Goal: Task Accomplishment & Management: Manage account settings

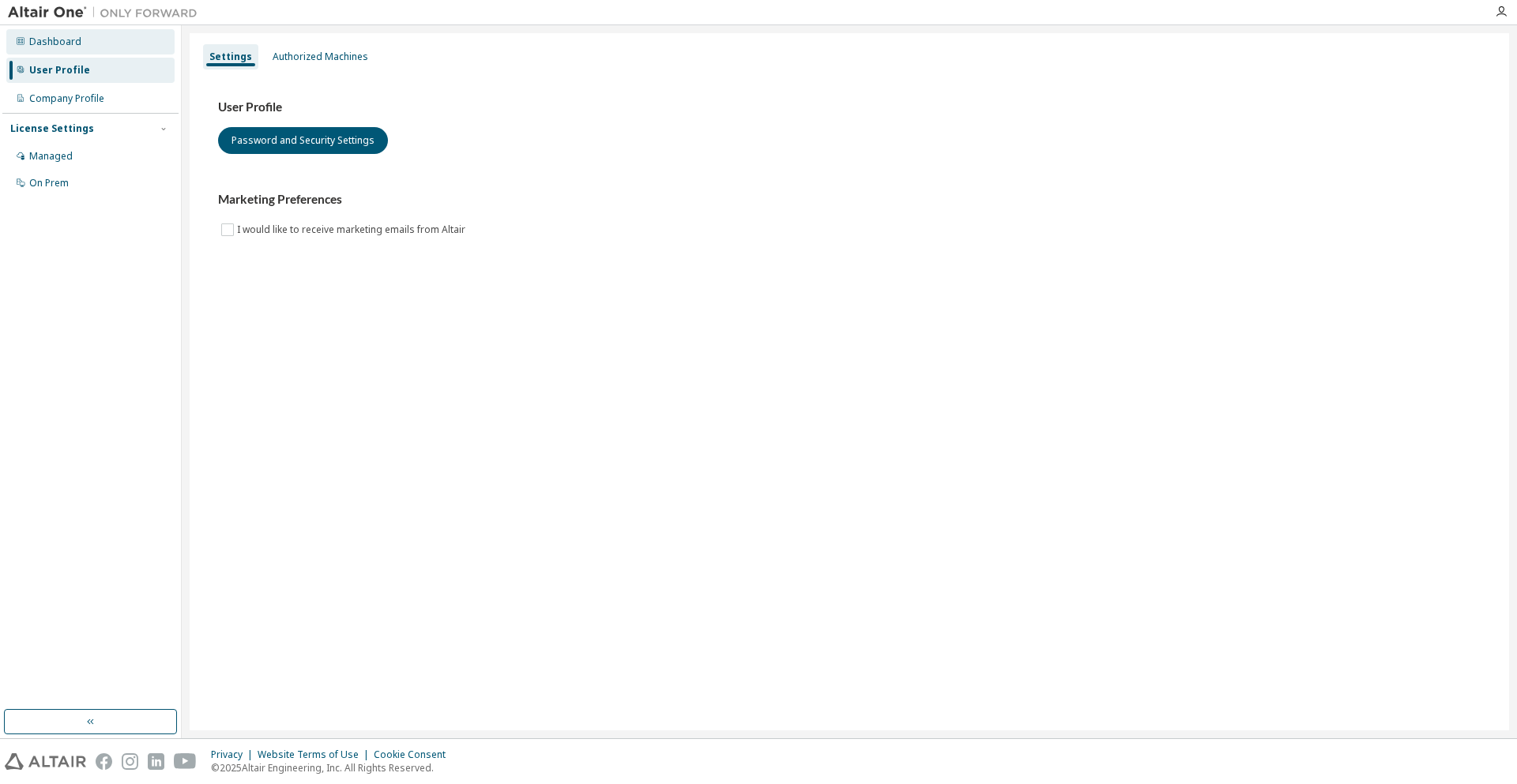
click at [89, 48] on div "Dashboard" at bounding box center [90, 41] width 168 height 25
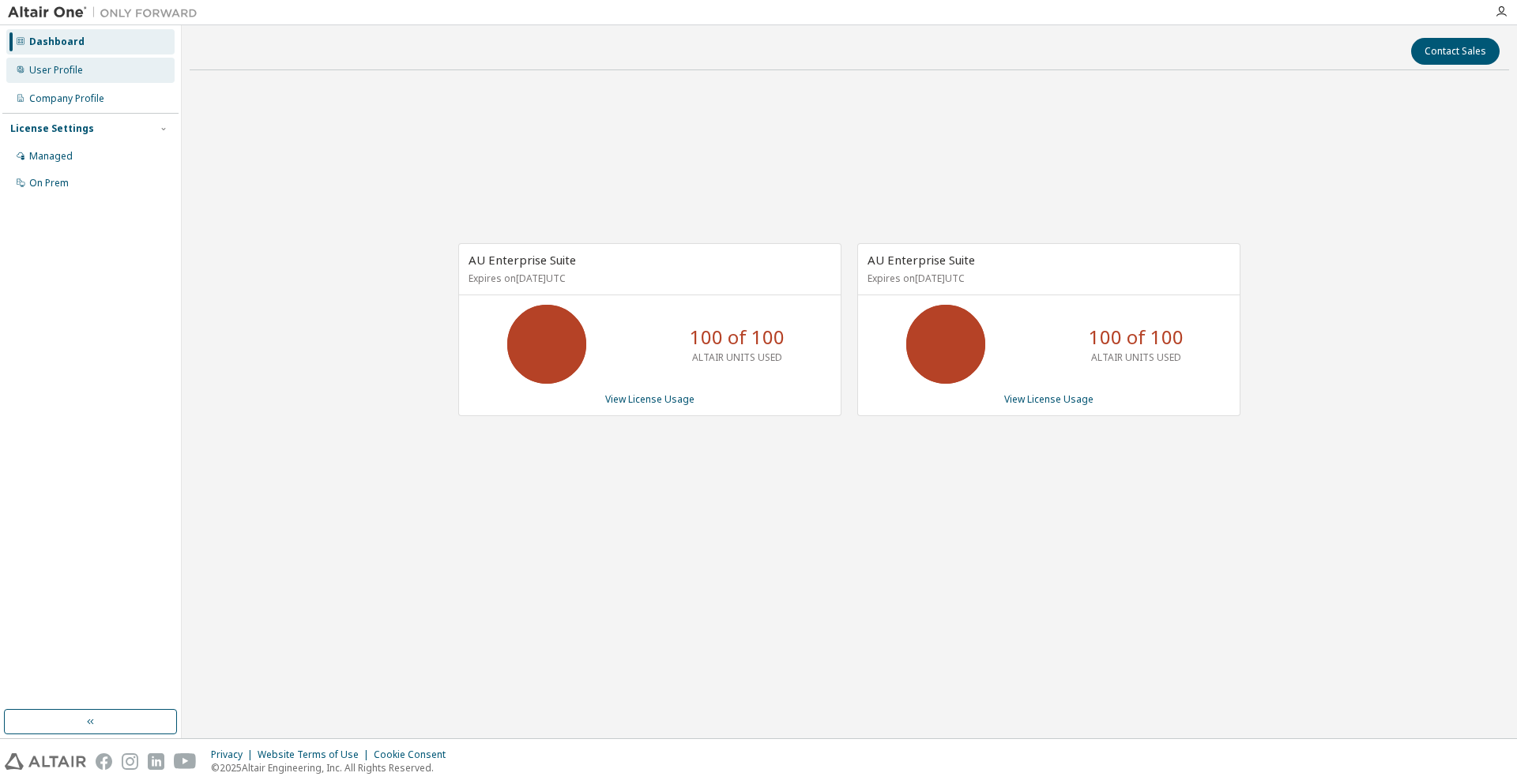
click at [47, 74] on div "User Profile" at bounding box center [56, 71] width 54 height 13
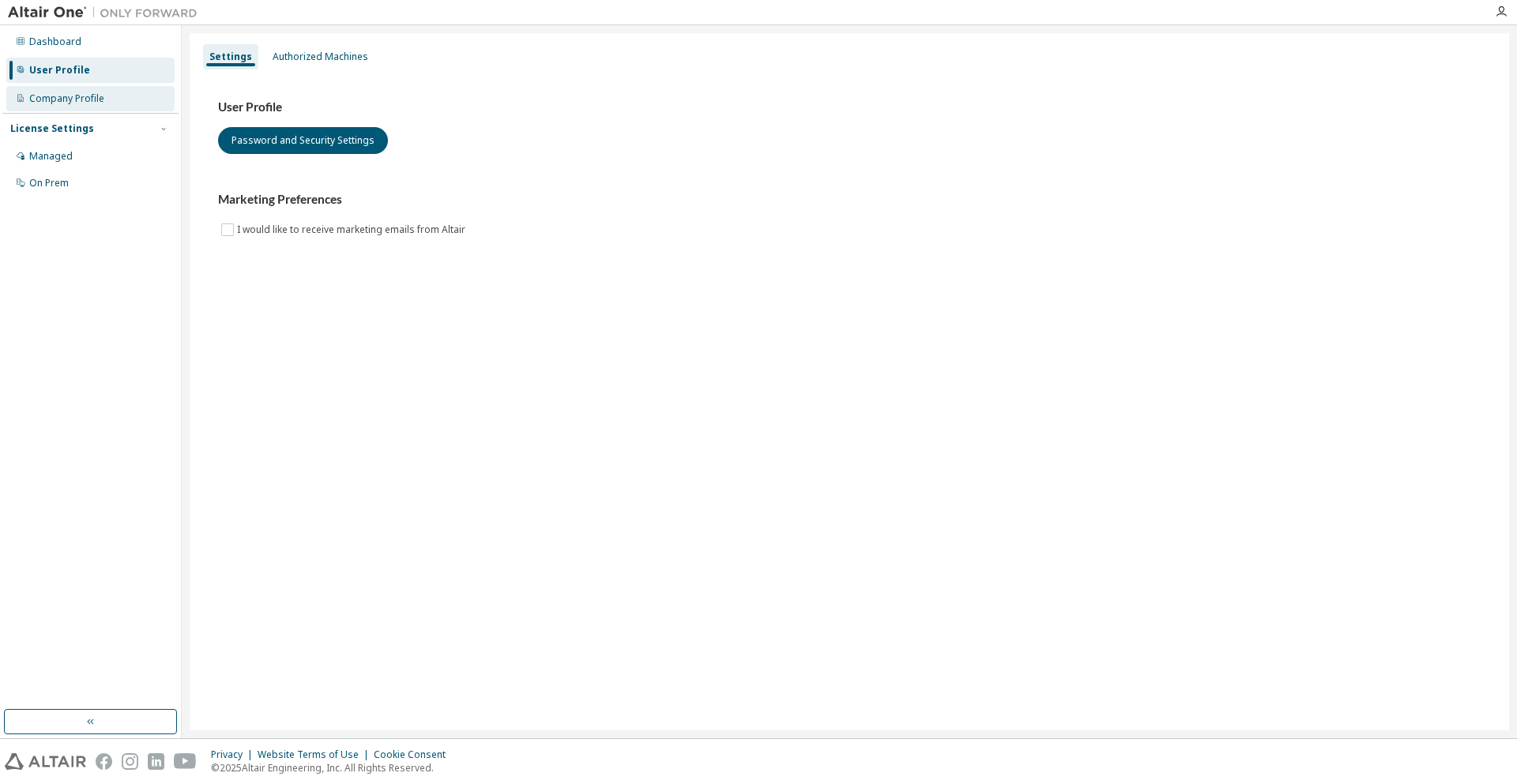
click at [79, 99] on div "Company Profile" at bounding box center [66, 99] width 75 height 13
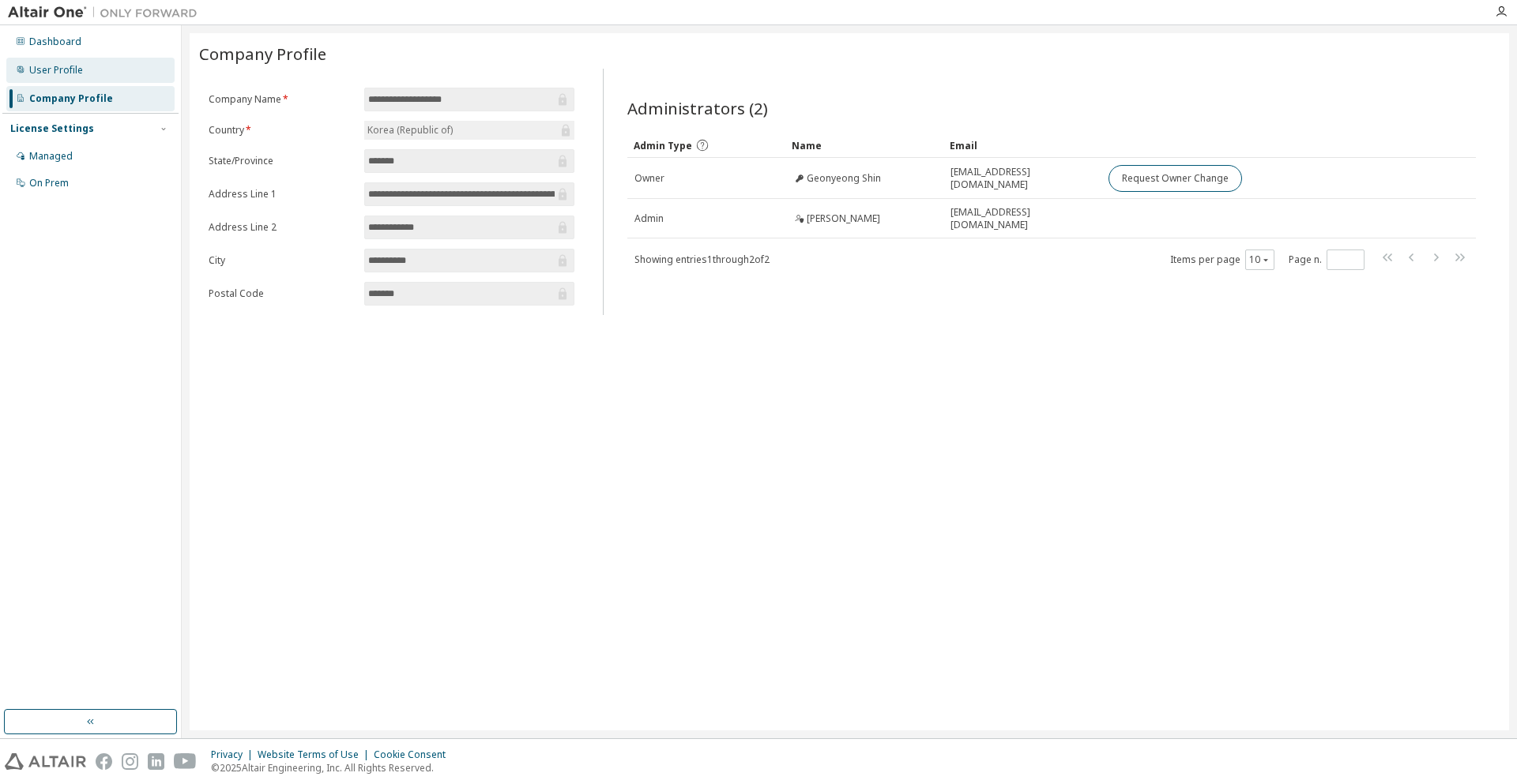
click at [113, 72] on div "User Profile" at bounding box center [90, 70] width 168 height 25
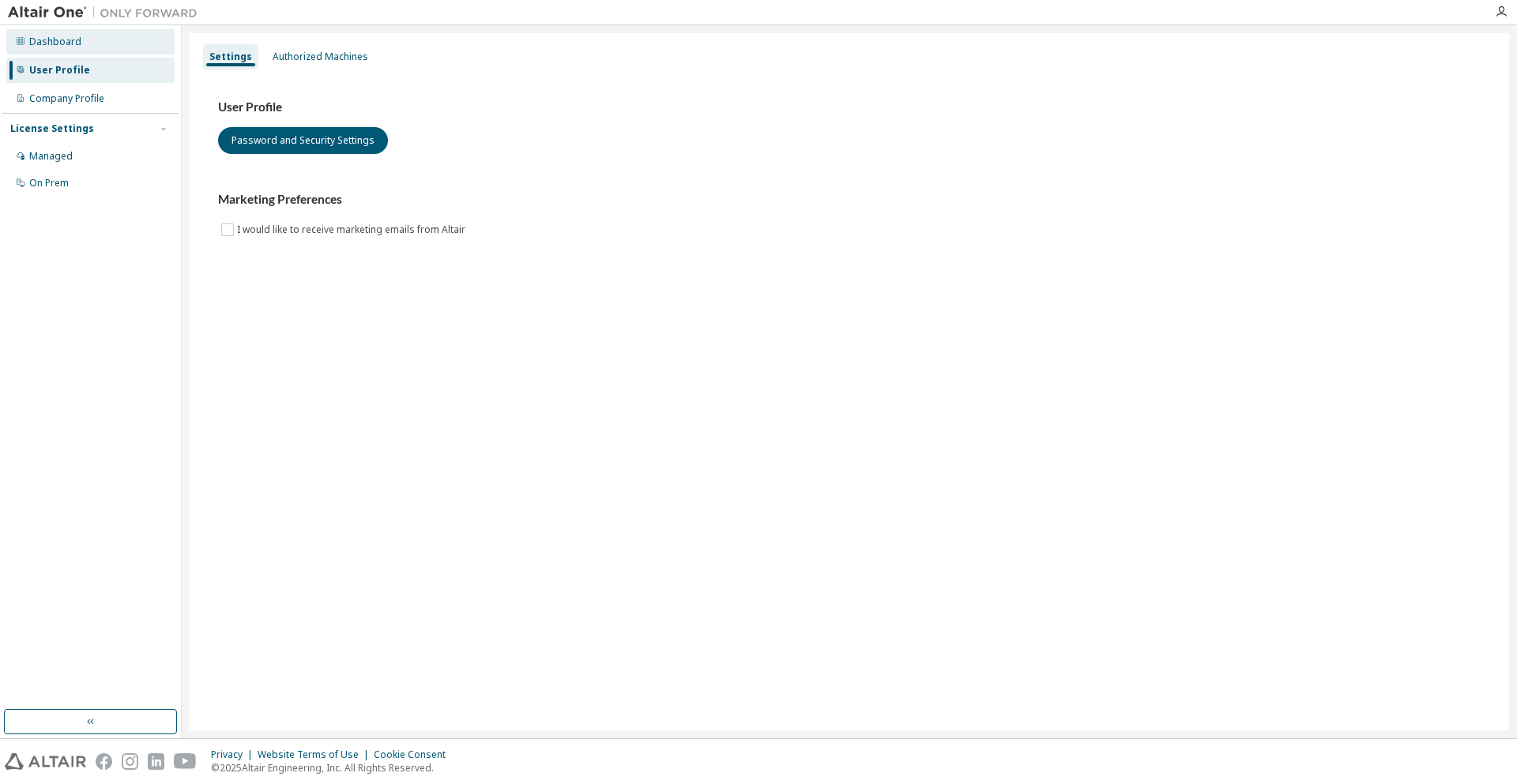
click at [90, 45] on div "Dashboard" at bounding box center [90, 41] width 168 height 25
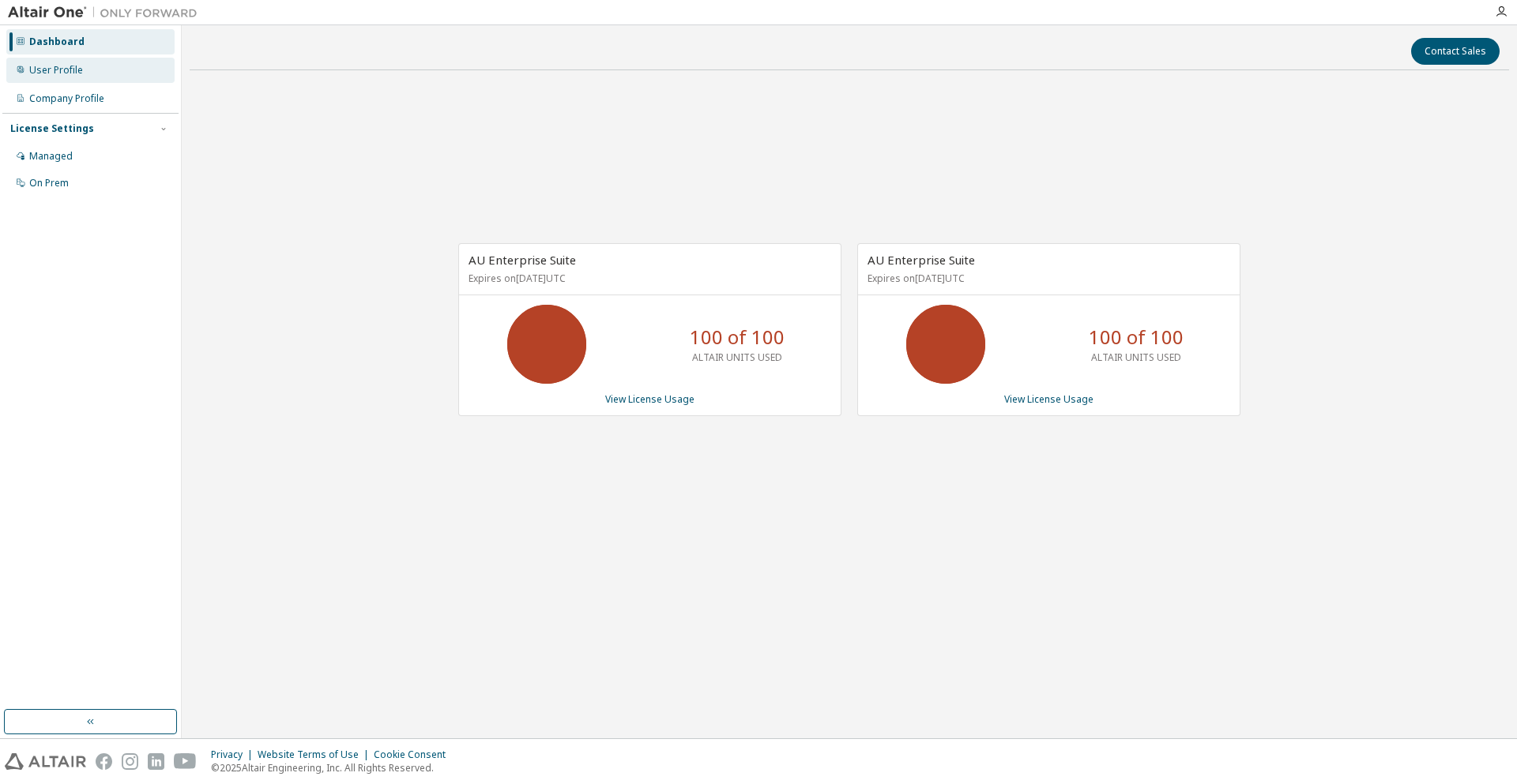
click at [93, 71] on div "User Profile" at bounding box center [90, 70] width 168 height 25
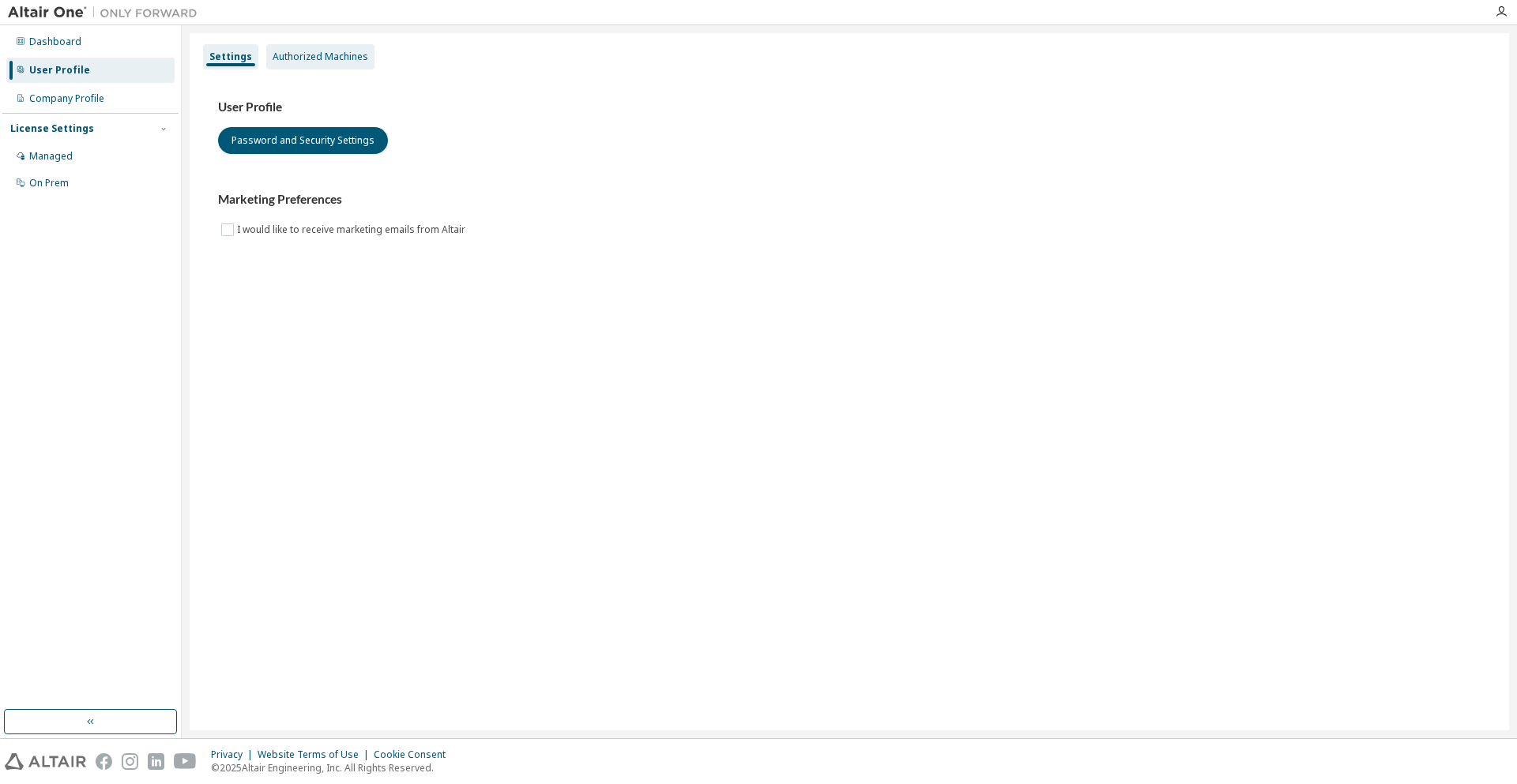
click at [350, 69] on div "Authorized Machines" at bounding box center [320, 57] width 109 height 25
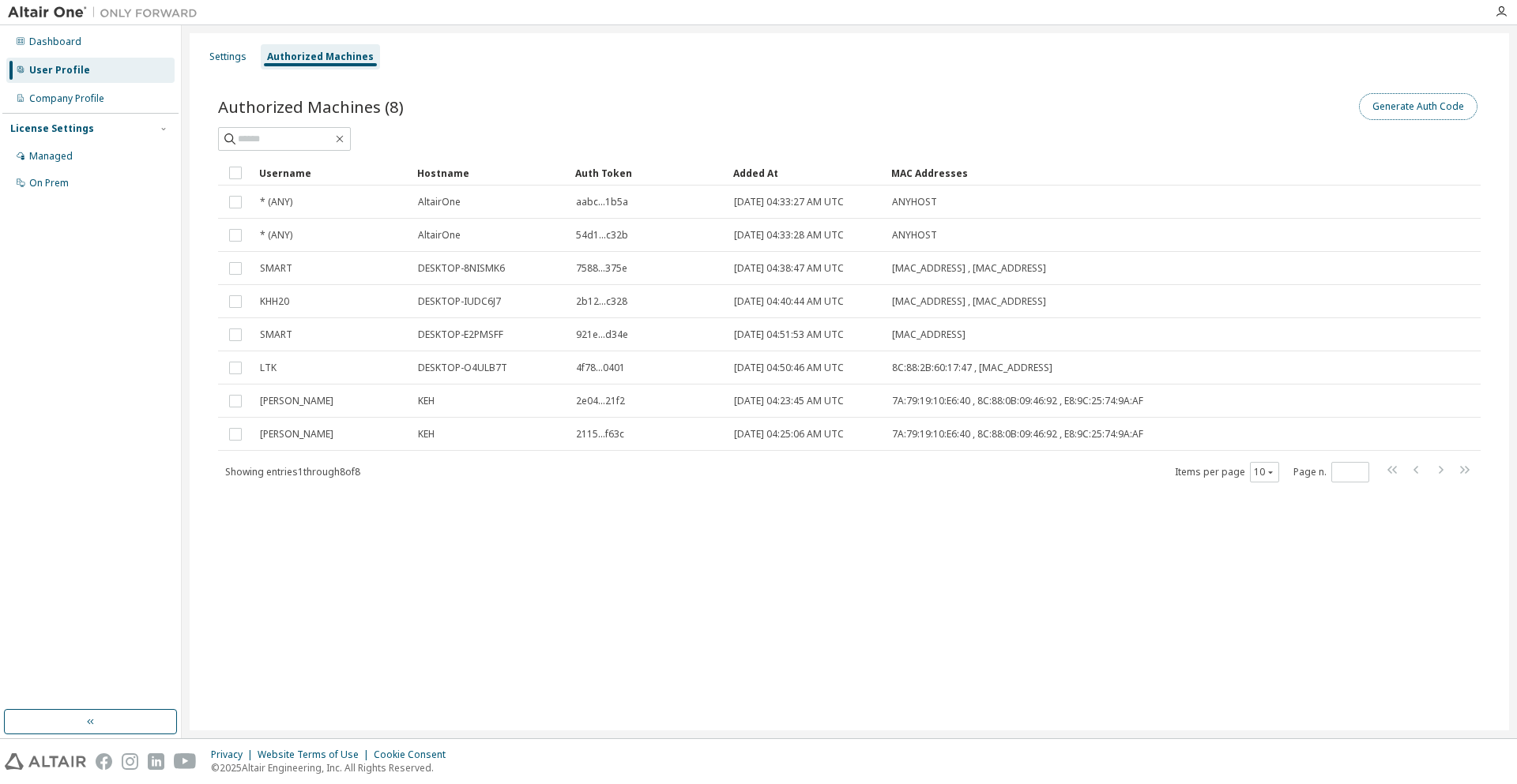
click at [1403, 97] on button "Generate Auth Code" at bounding box center [1418, 106] width 119 height 27
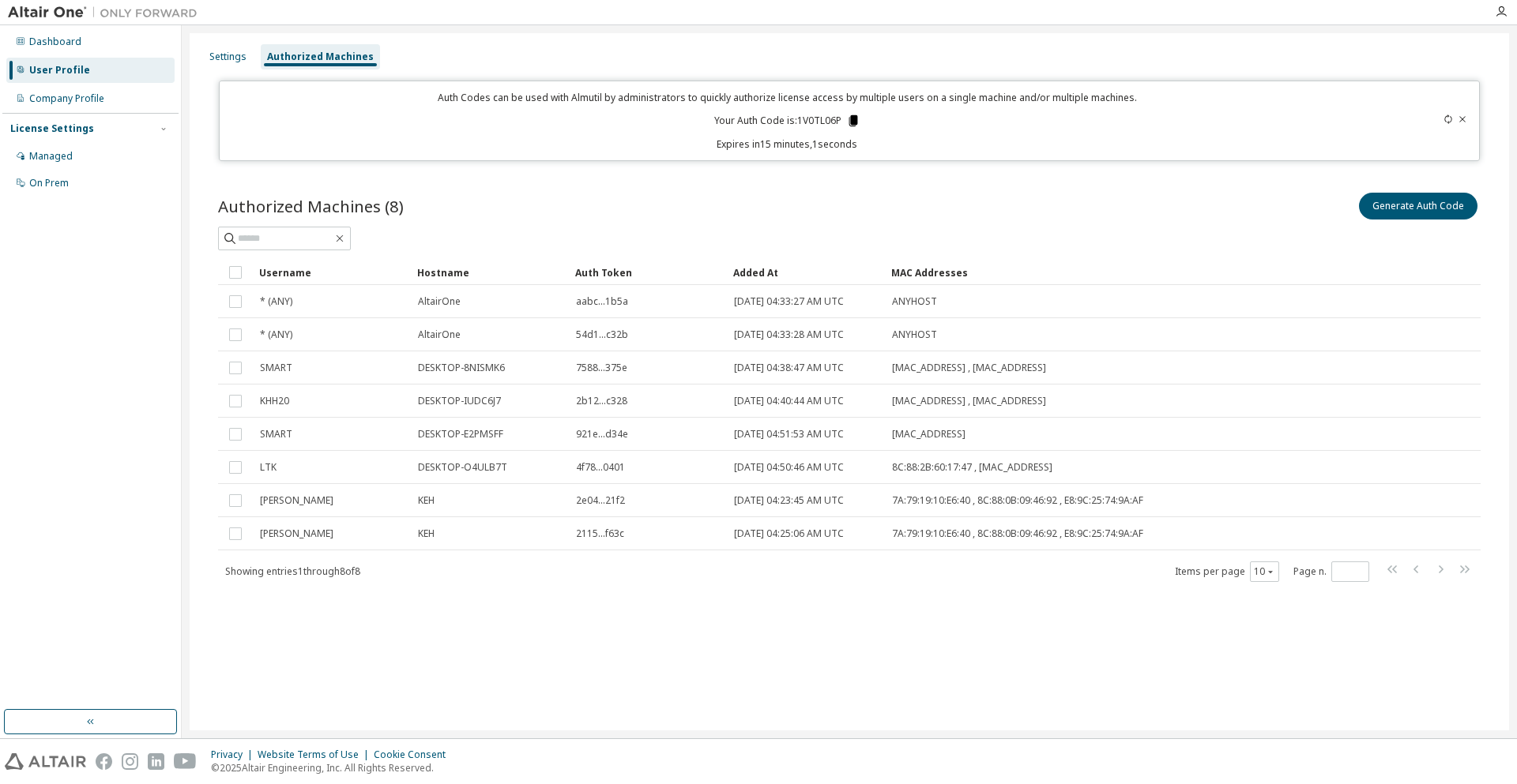
click at [856, 120] on icon at bounding box center [853, 121] width 8 height 11
